Goal: Information Seeking & Learning: Find specific fact

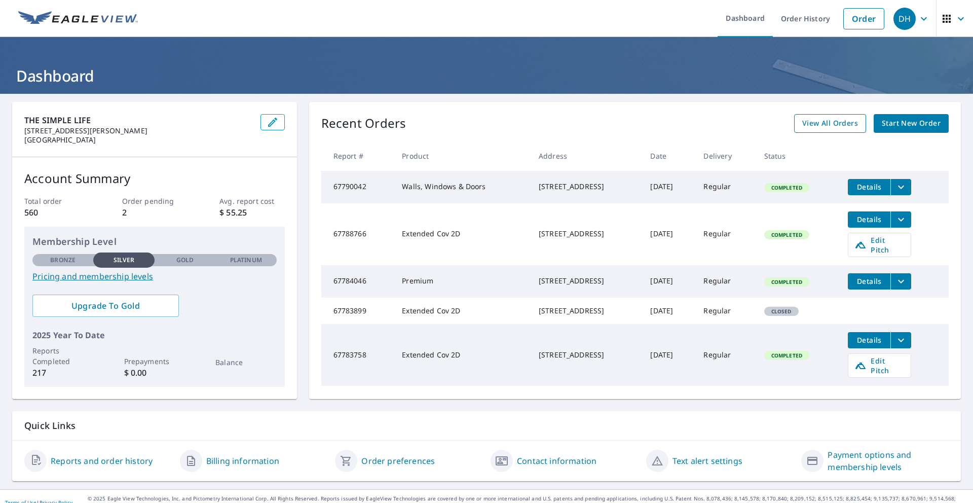
click at [831, 120] on span "View All Orders" at bounding box center [830, 123] width 56 height 13
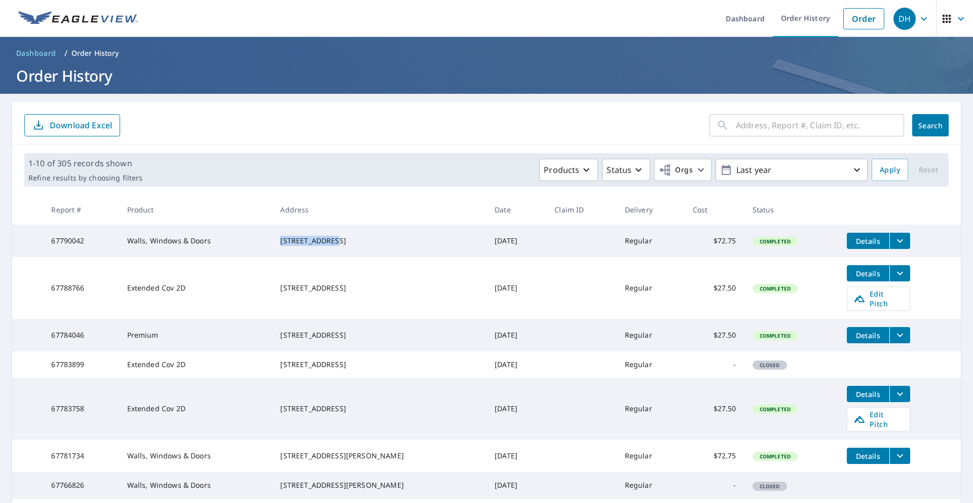
drag, startPoint x: 298, startPoint y: 237, endPoint x: 354, endPoint y: 236, distance: 56.3
click at [354, 236] on div "[STREET_ADDRESS]" at bounding box center [379, 241] width 198 height 10
copy div "[STREET_ADDRESS]"
drag, startPoint x: 295, startPoint y: 282, endPoint x: 361, endPoint y: 283, distance: 66.4
click at [361, 283] on td "[STREET_ADDRESS]" at bounding box center [379, 288] width 214 height 62
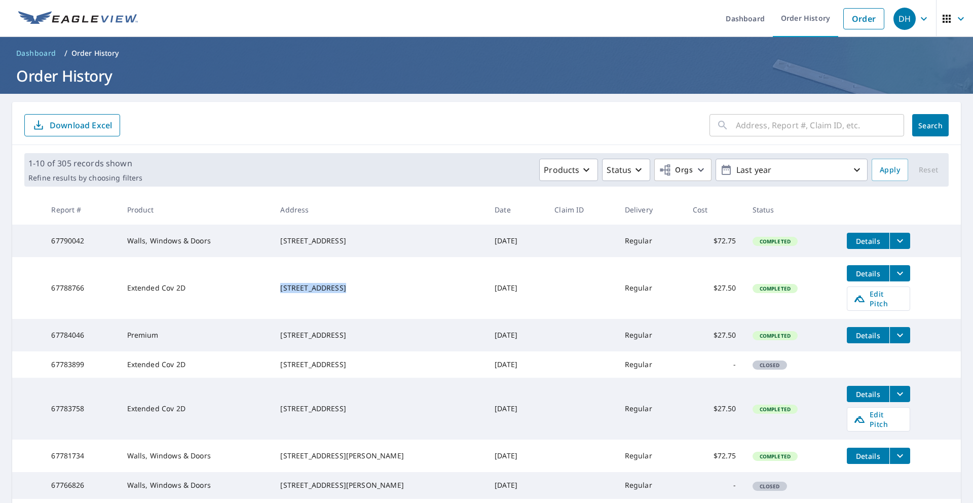
copy div "[STREET_ADDRESS]"
drag, startPoint x: 296, startPoint y: 327, endPoint x: 358, endPoint y: 328, distance: 62.9
click at [358, 328] on td "[STREET_ADDRESS]" at bounding box center [379, 335] width 214 height 32
copy div "[STREET_ADDRESS]"
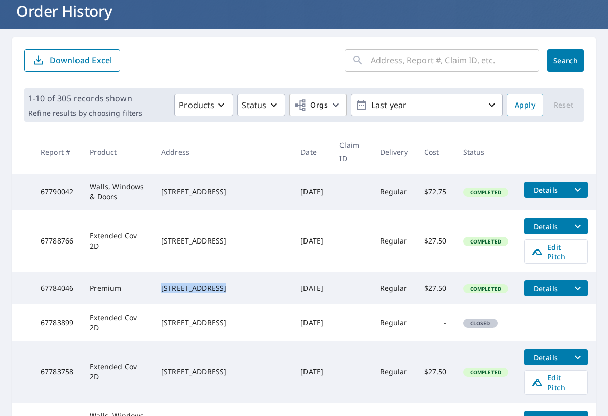
scroll to position [65, 0]
drag, startPoint x: 188, startPoint y: 301, endPoint x: 252, endPoint y: 298, distance: 63.9
click at [252, 304] on td "[STREET_ADDRESS]" at bounding box center [222, 322] width 139 height 36
drag, startPoint x: 190, startPoint y: 346, endPoint x: 263, endPoint y: 346, distance: 73.0
click at [263, 346] on td "[STREET_ADDRESS]" at bounding box center [222, 372] width 139 height 62
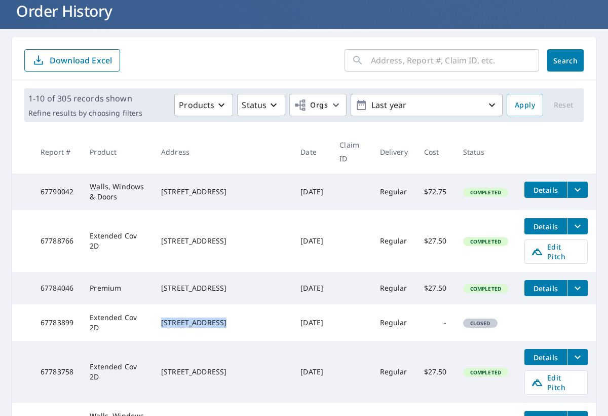
copy div "[STREET_ADDRESS]"
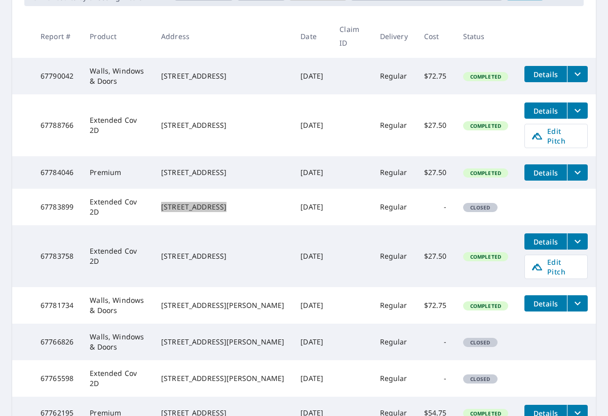
scroll to position [183, 0]
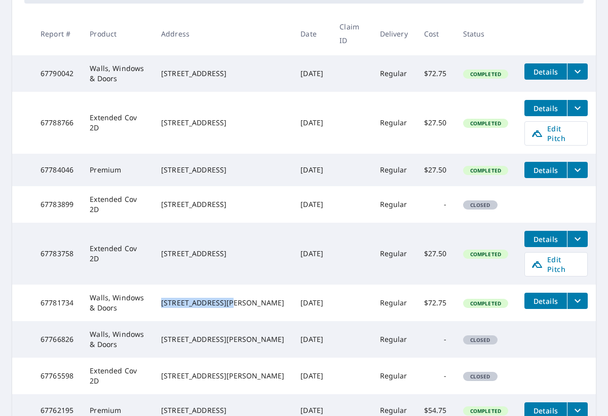
drag, startPoint x: 188, startPoint y: 272, endPoint x: 254, endPoint y: 275, distance: 66.5
click at [254, 284] on td "[STREET_ADDRESS][PERSON_NAME]" at bounding box center [222, 302] width 139 height 36
copy div "[STREET_ADDRESS][PERSON_NAME]"
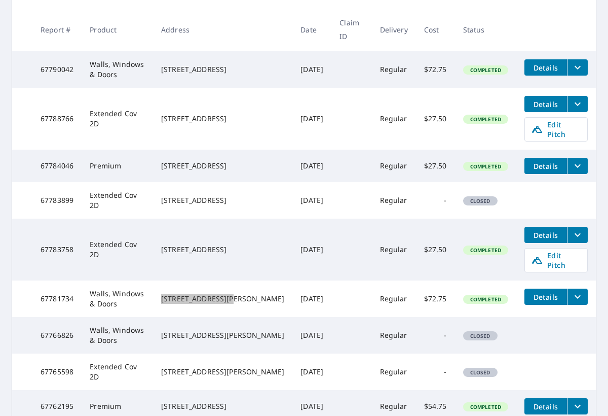
scroll to position [194, 0]
